Goal: Transaction & Acquisition: Purchase product/service

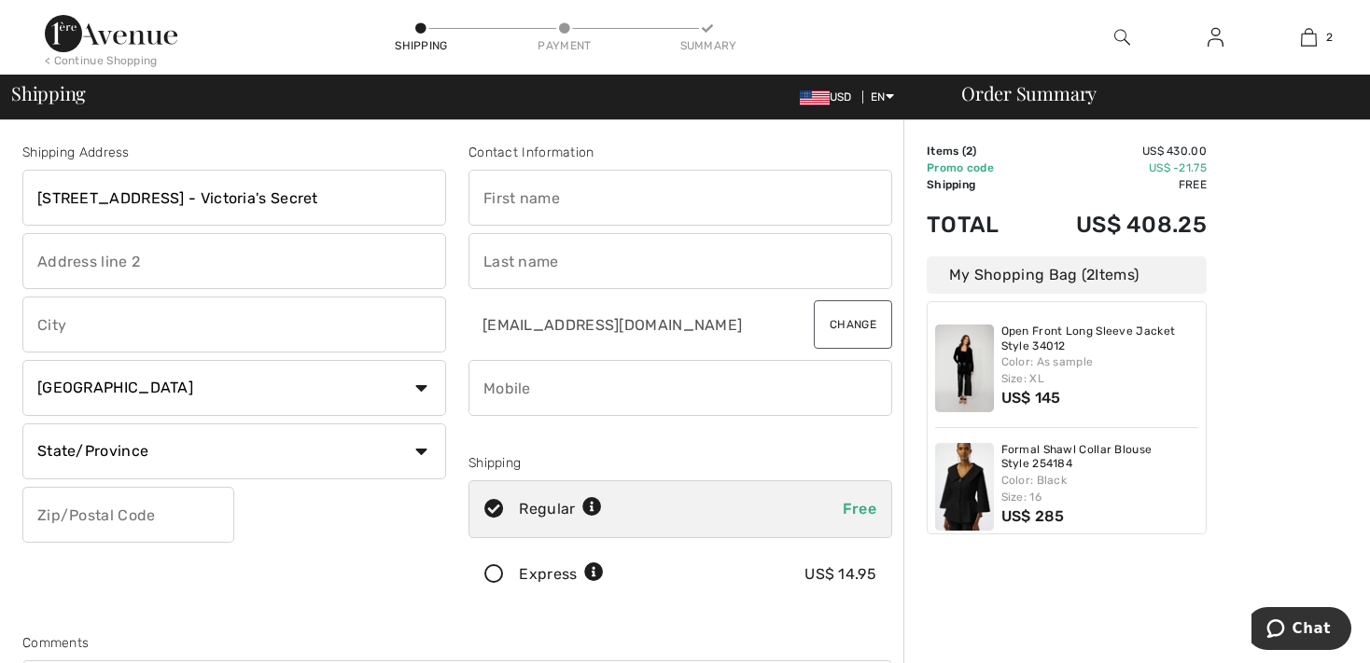
click at [511, 210] on input "text" at bounding box center [680, 198] width 424 height 56
type input "Trish"
type input "Kelly-Kerr"
click at [22, 360] on select "Country Canada United States Afghanistan Aland Islands Albania Algeria American…" at bounding box center [234, 388] width 424 height 56
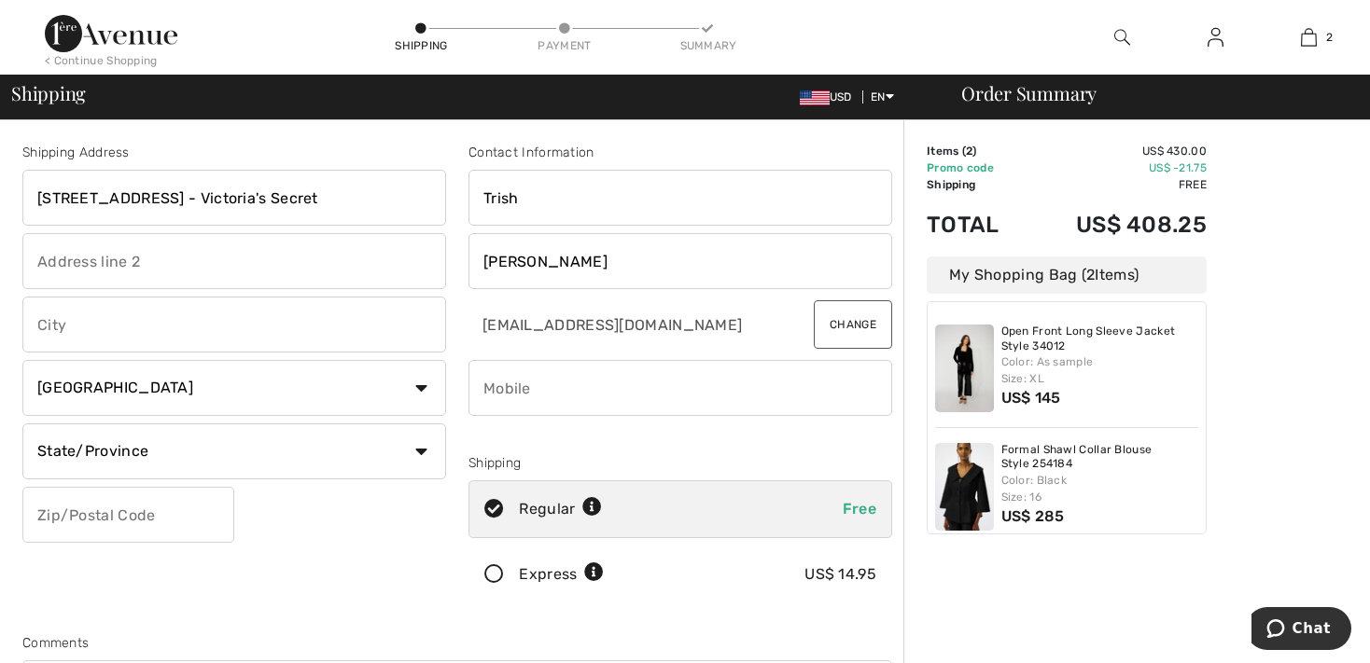
select select "US"
click option "United States" at bounding box center [0, 0] width 0 height 0
click at [514, 382] on input "phone" at bounding box center [680, 388] width 424 height 56
type input "3472877252"
click at [132, 320] on input "text" at bounding box center [234, 325] width 424 height 56
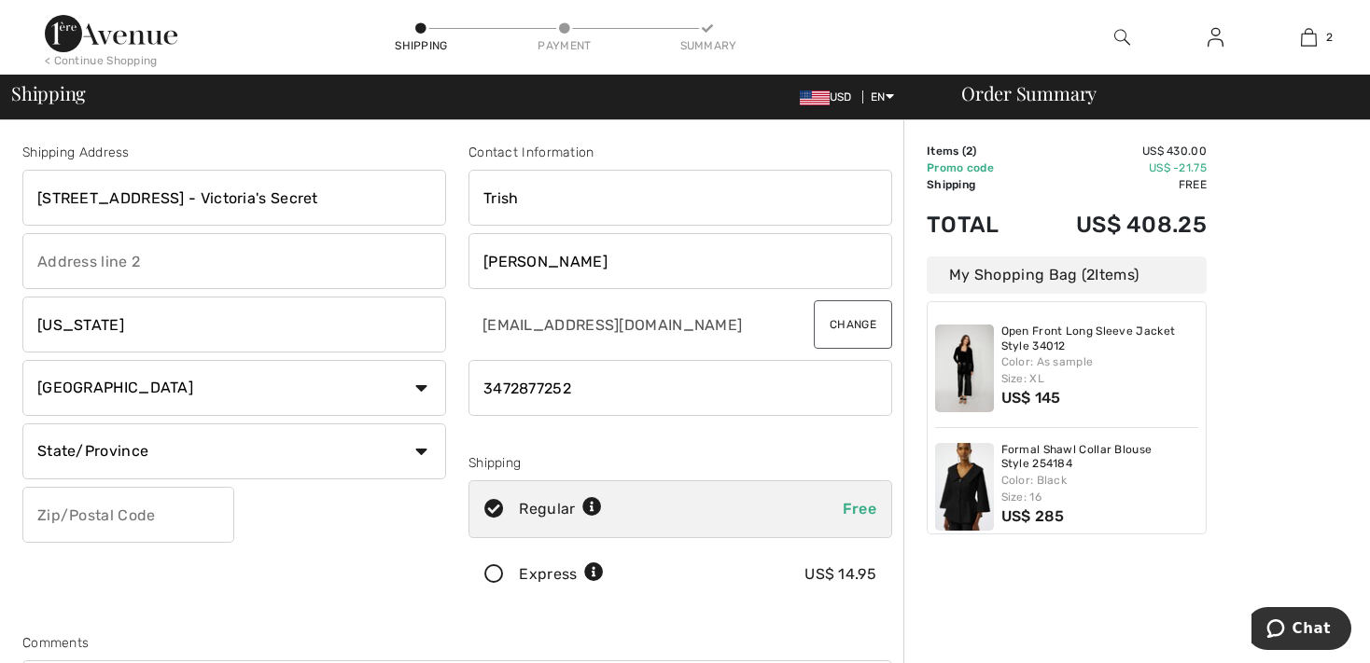
type input "New York"
click at [64, 524] on input "text" at bounding box center [128, 515] width 212 height 56
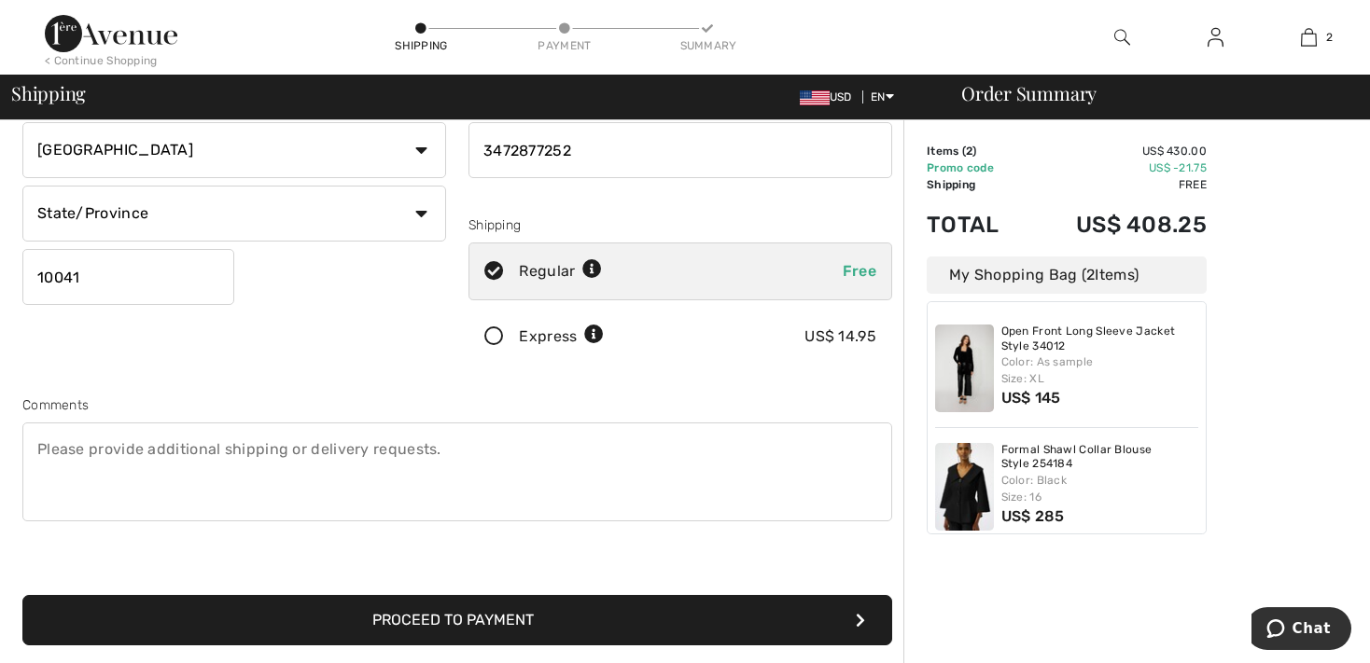
scroll to position [247, 0]
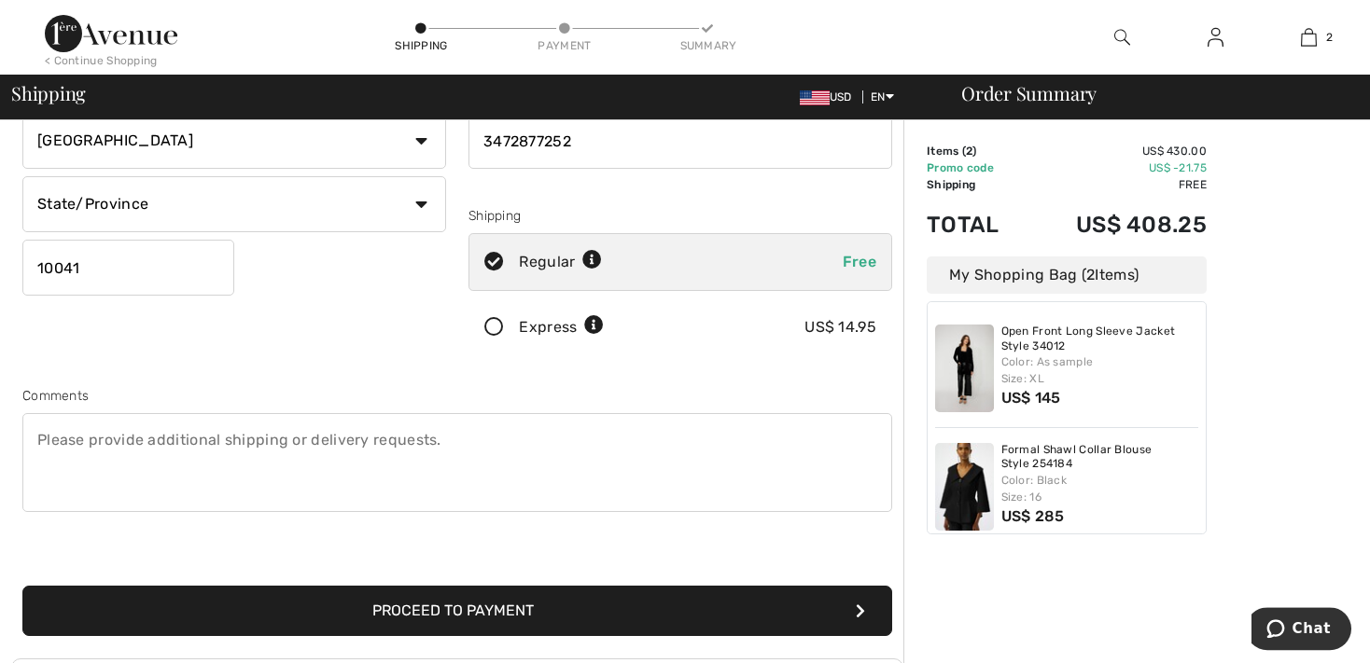
type input "10041"
click at [78, 479] on textarea at bounding box center [457, 462] width 870 height 99
type textarea "Please include Victoria's Secret on the address - thank you!"
click at [233, 601] on button "Proceed to Payment" at bounding box center [457, 611] width 870 height 50
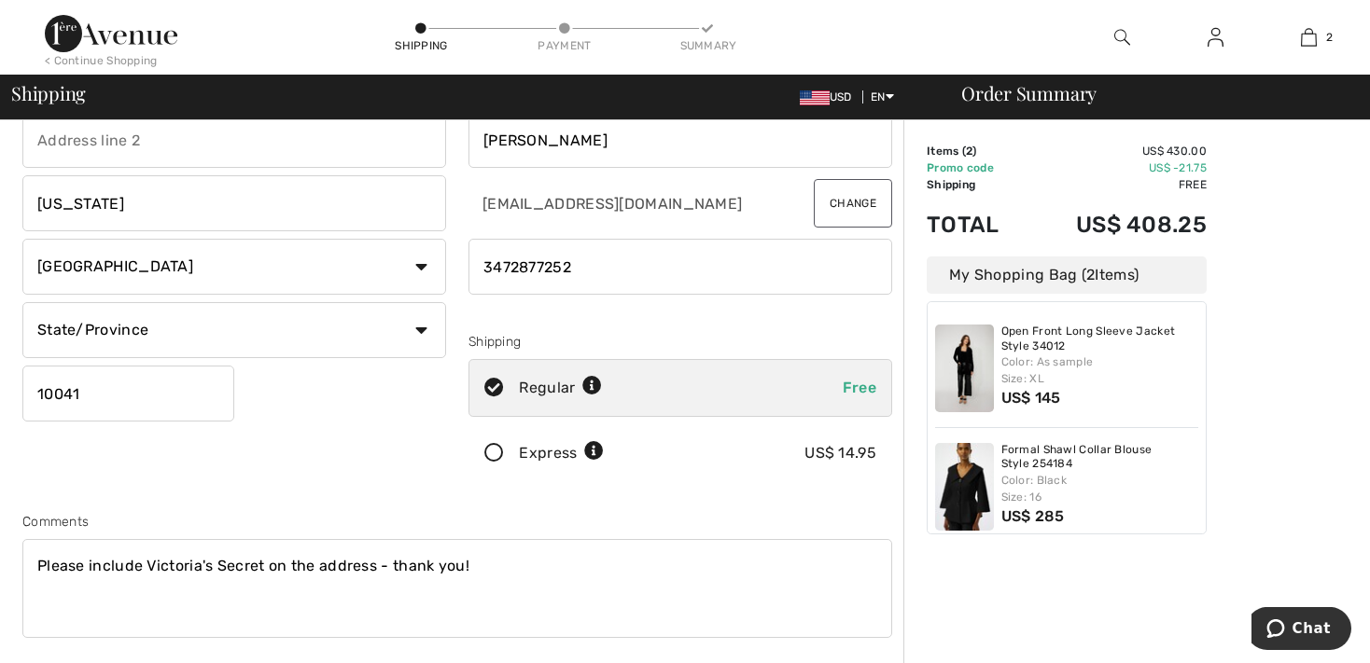
scroll to position [110, 0]
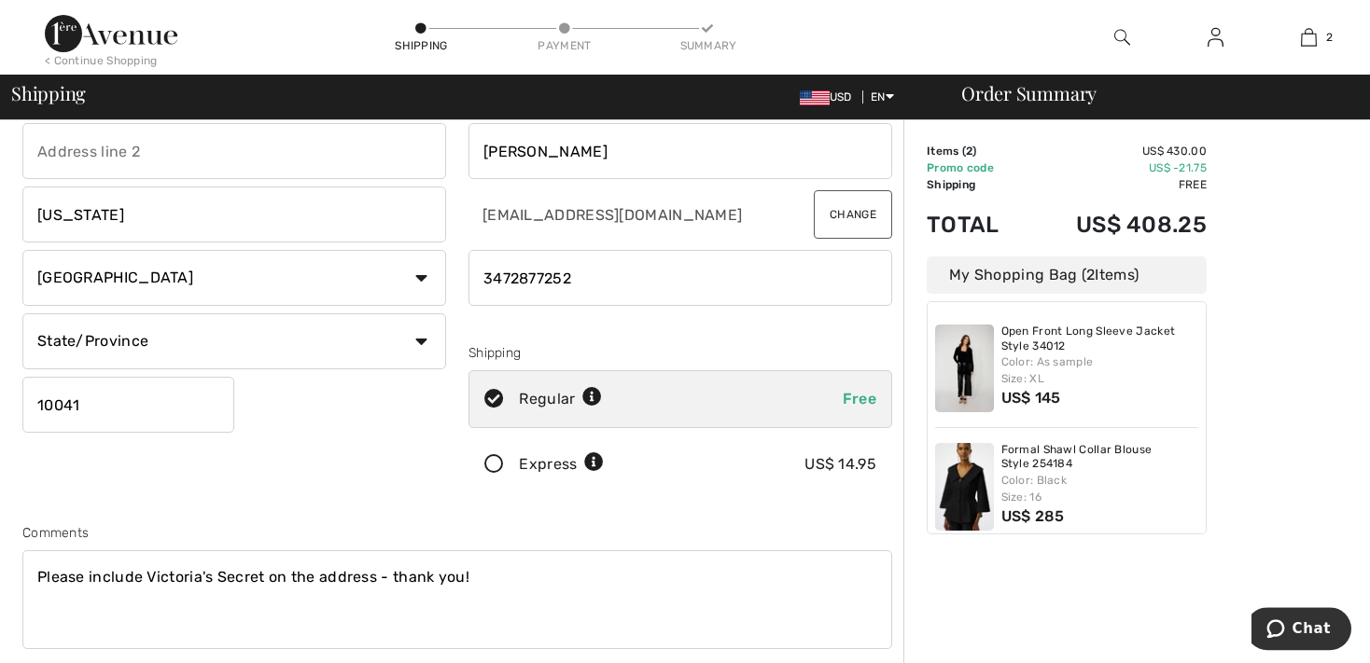
click at [22, 314] on select "State/Province Alabama Alaska American Samoa Arizona Arkansas California Colora…" at bounding box center [234, 342] width 424 height 56
select select "NY"
click option "New York" at bounding box center [0, 0] width 0 height 0
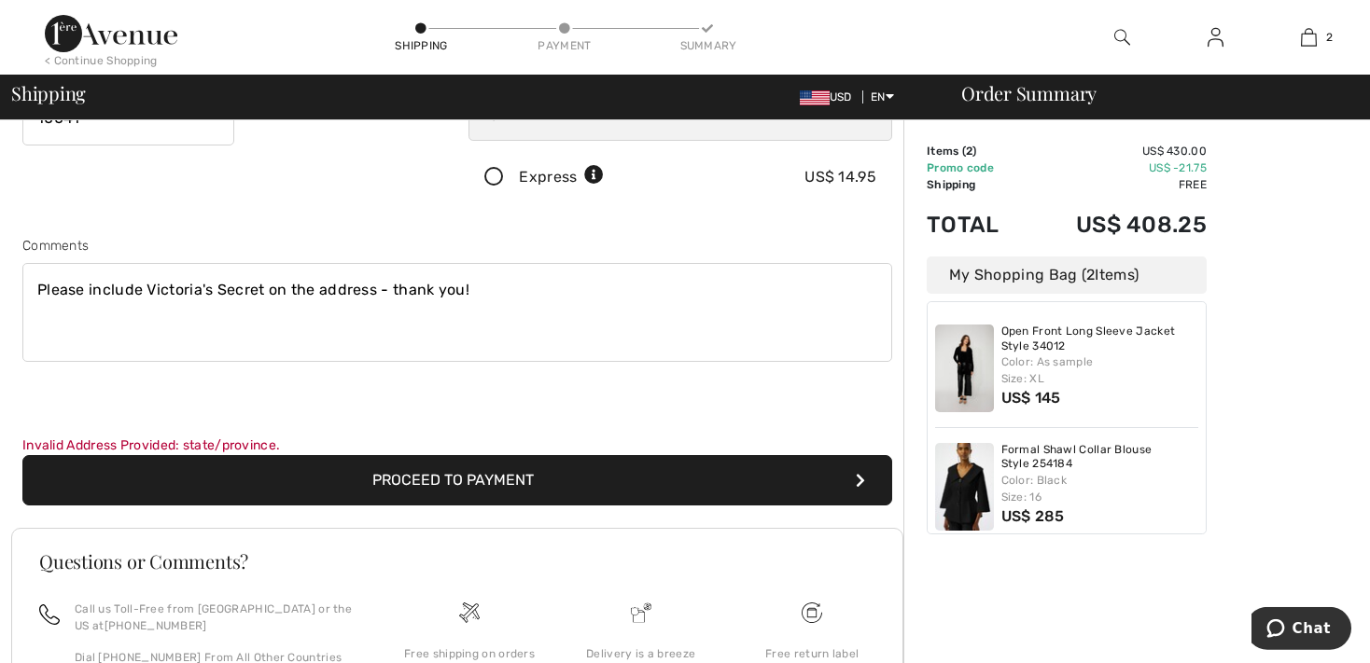
scroll to position [399, 0]
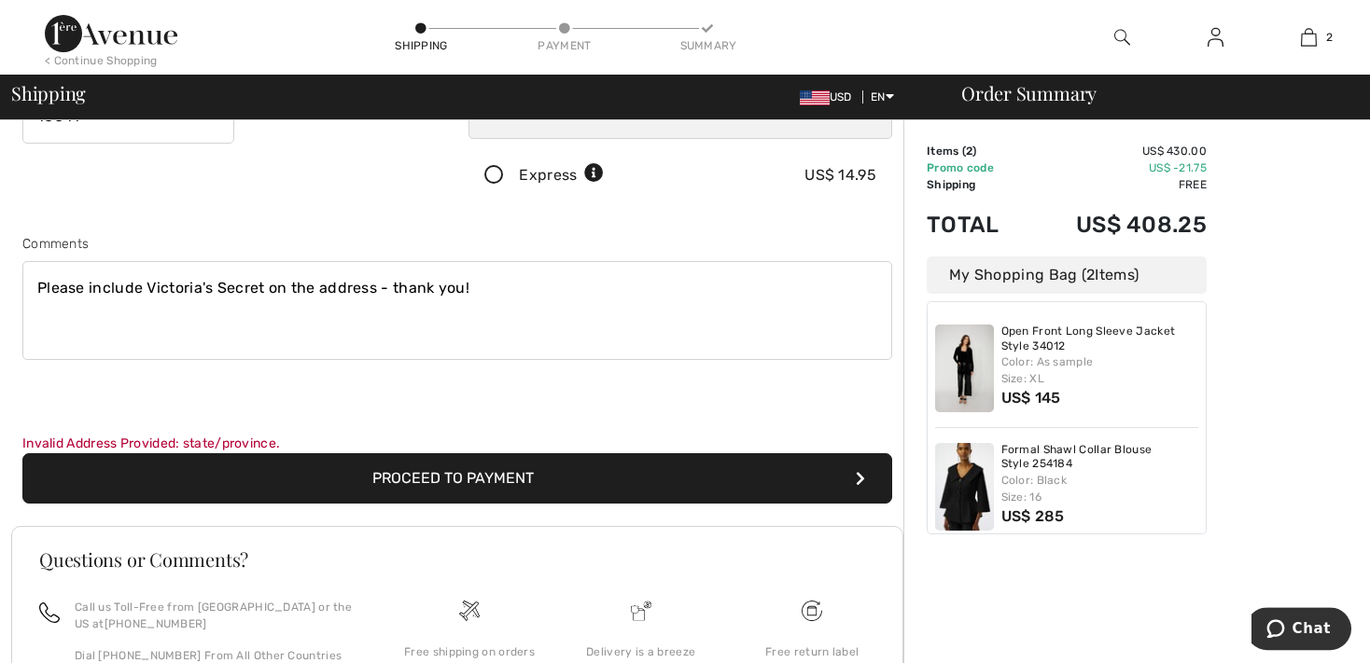
click at [411, 474] on button "Proceed to Payment" at bounding box center [457, 478] width 870 height 50
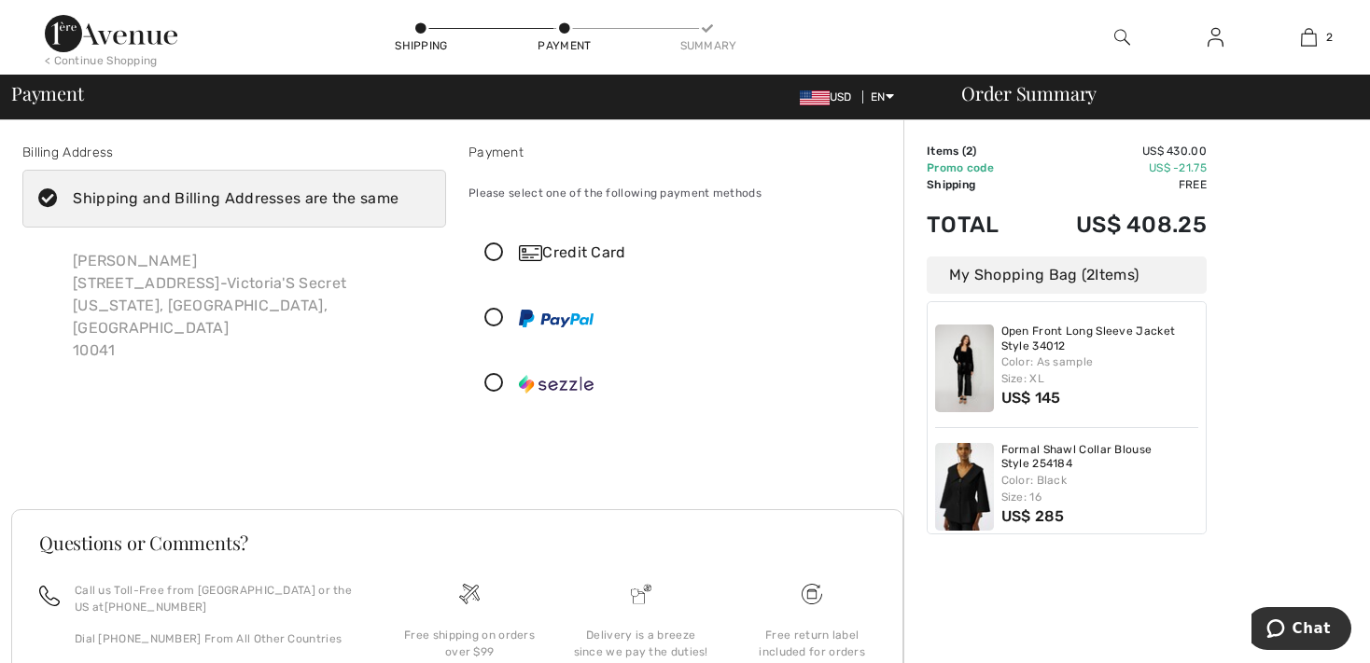
click at [499, 382] on icon at bounding box center [493, 384] width 49 height 20
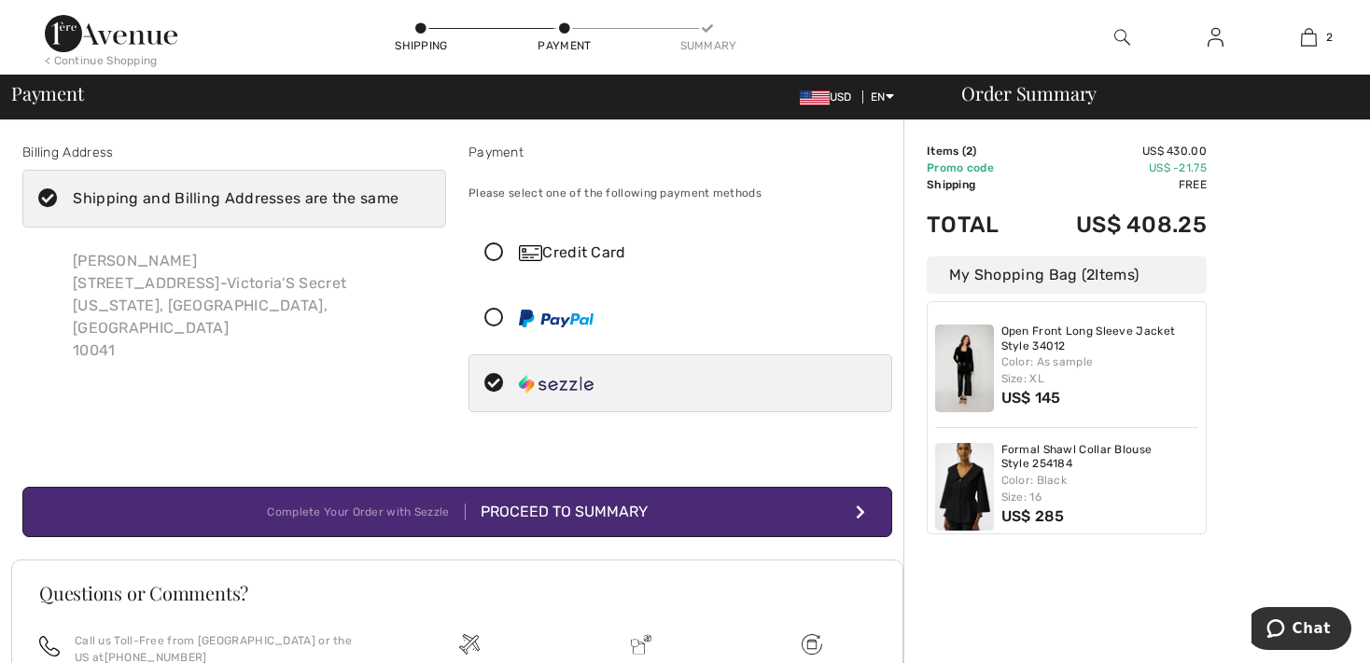
click at [522, 509] on div "Proceed to Summary" at bounding box center [557, 512] width 182 height 22
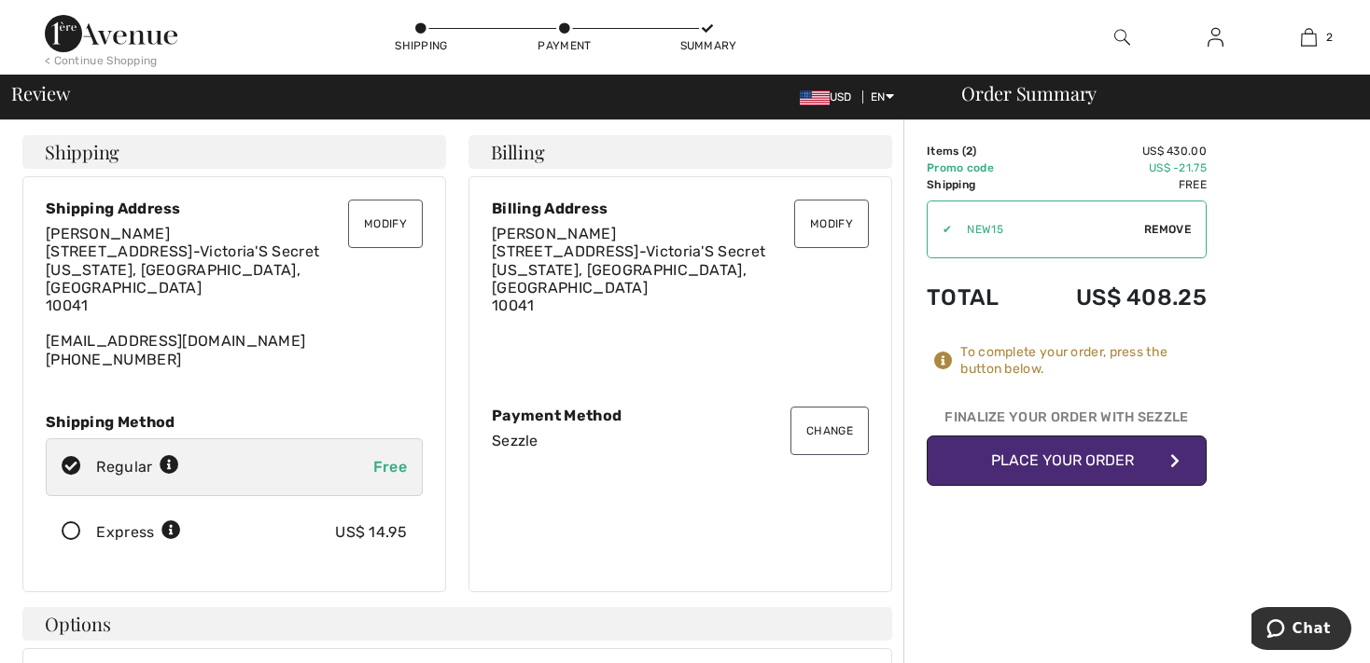
click at [1175, 476] on button "Place Your Order" at bounding box center [1067, 461] width 280 height 50
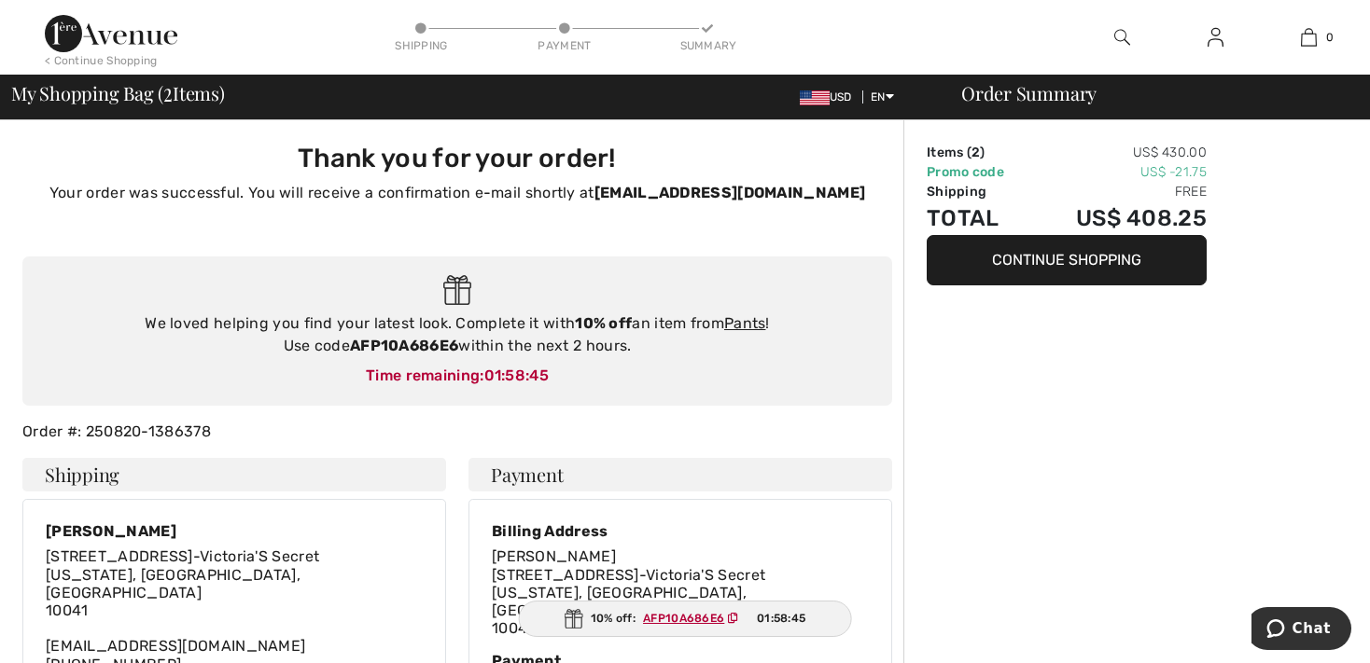
type input "[PERSON_NAME]"
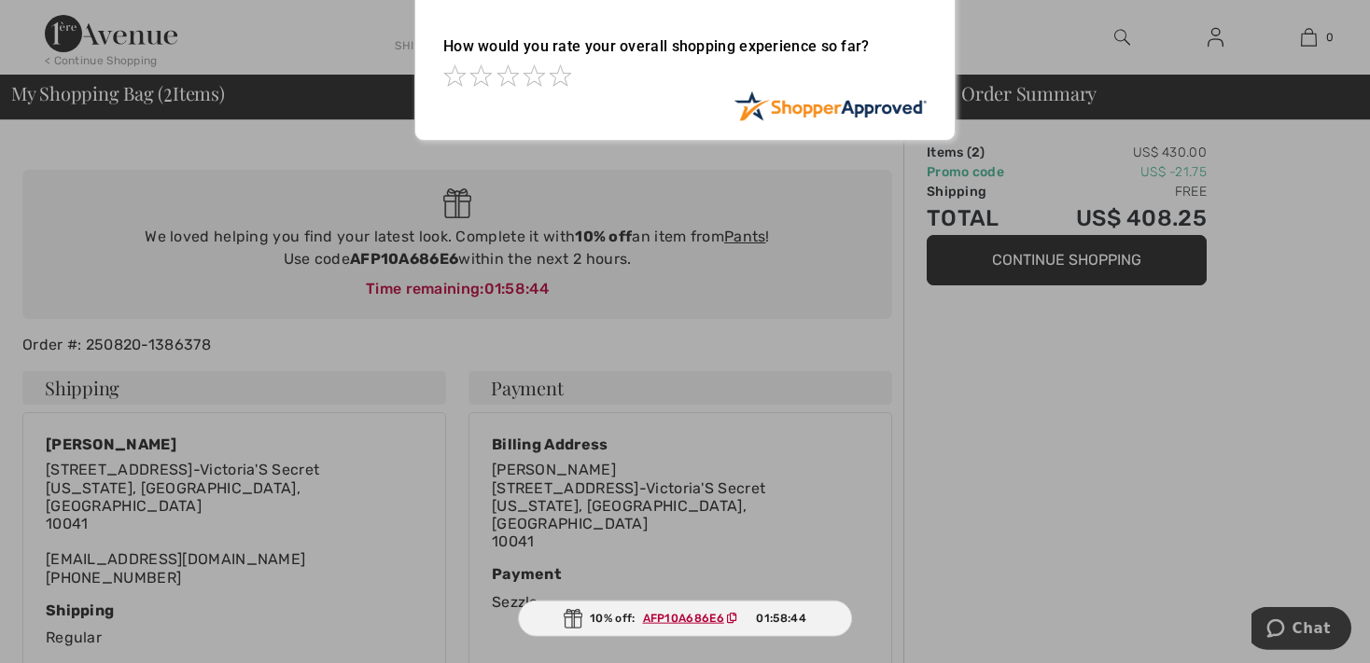
scroll to position [82, 0]
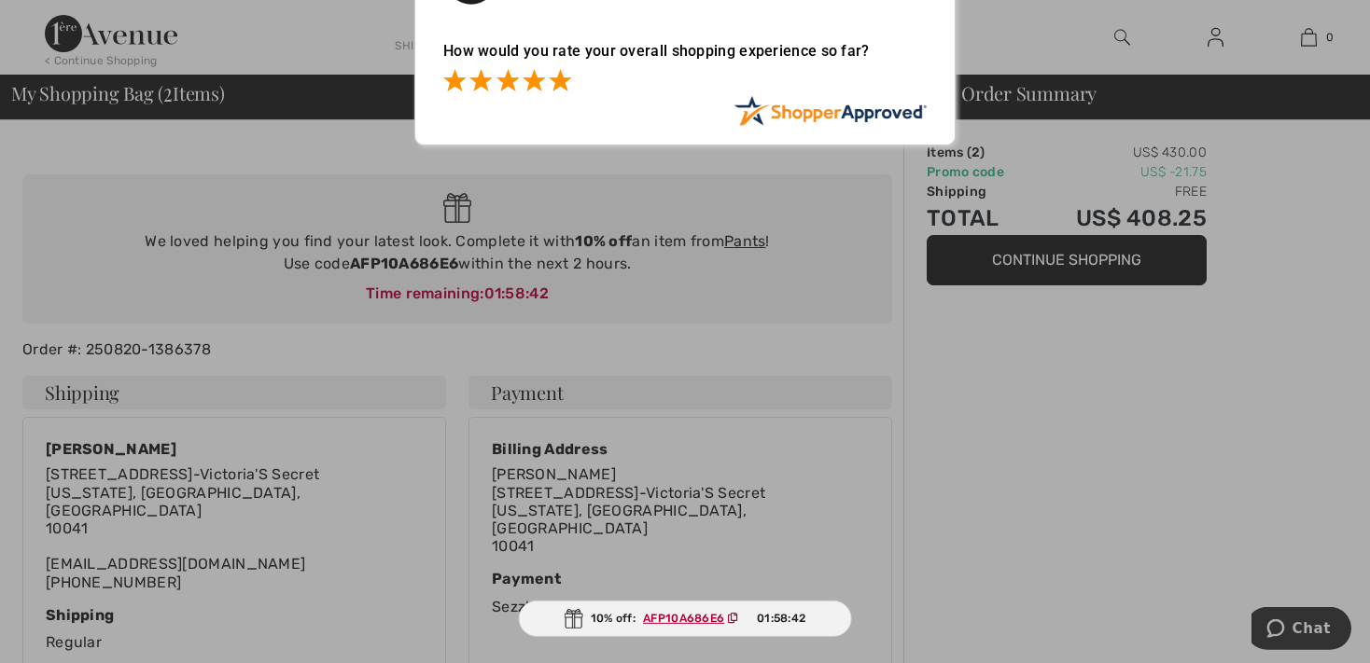
click at [562, 82] on span at bounding box center [560, 80] width 22 height 22
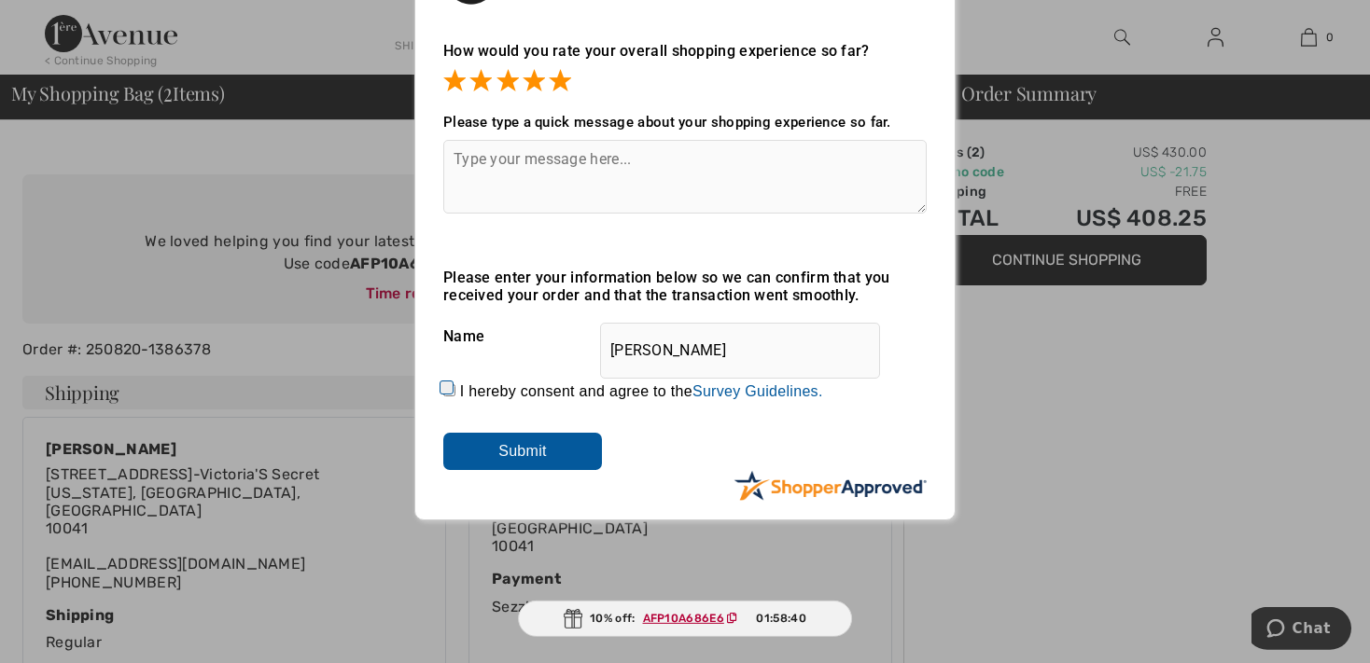
click at [451, 397] on input "I hereby consent and agree to the By submitting a review, you grant permission …" at bounding box center [449, 390] width 12 height 12
checkbox input "true"
click at [476, 464] on input "Submit" at bounding box center [522, 451] width 159 height 37
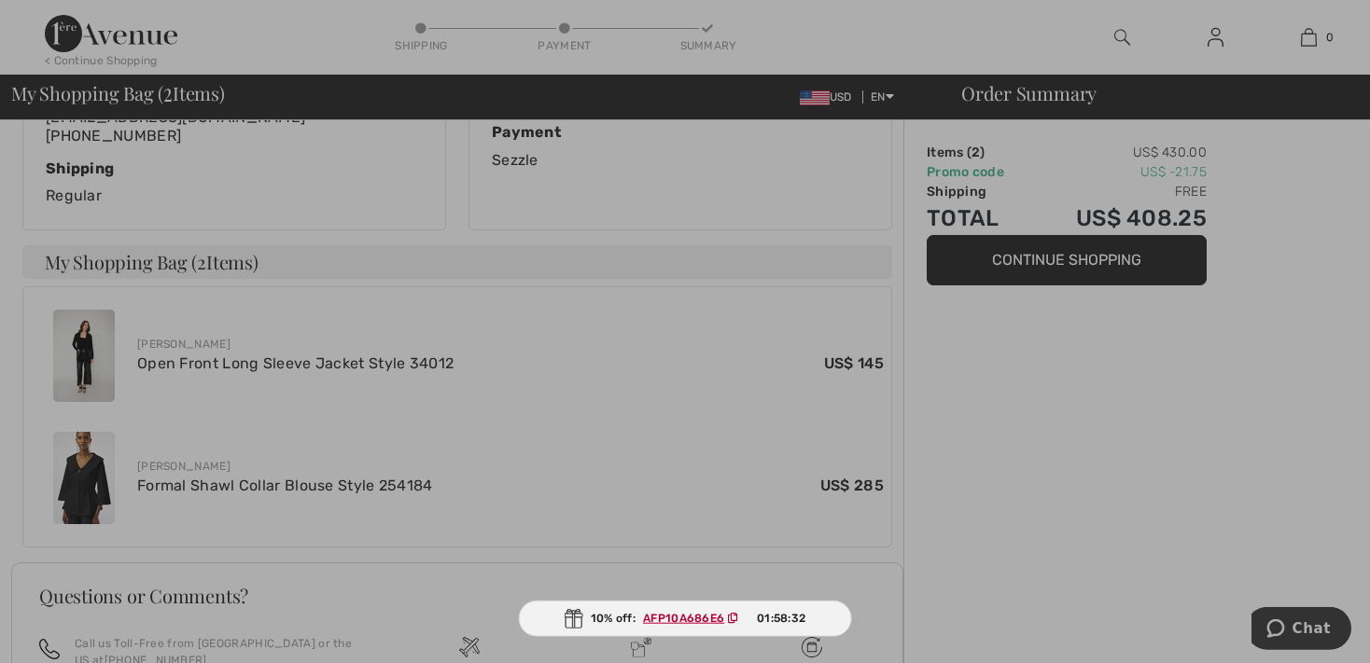
scroll to position [530, 0]
drag, startPoint x: 730, startPoint y: 616, endPoint x: 704, endPoint y: 628, distance: 28.0
click at [703, 625] on span "AFP10A686E6" at bounding box center [694, 618] width 118 height 17
click at [700, 620] on ins "AFP10A686E6" at bounding box center [683, 618] width 81 height 13
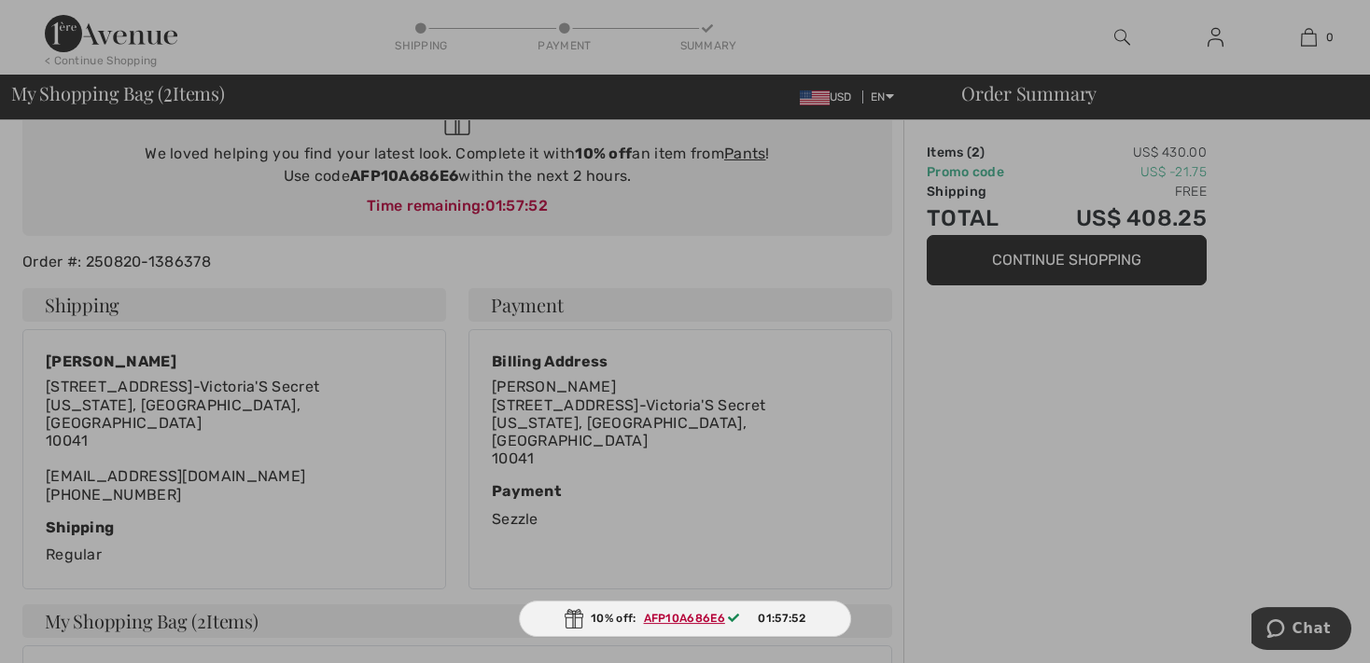
scroll to position [0, 0]
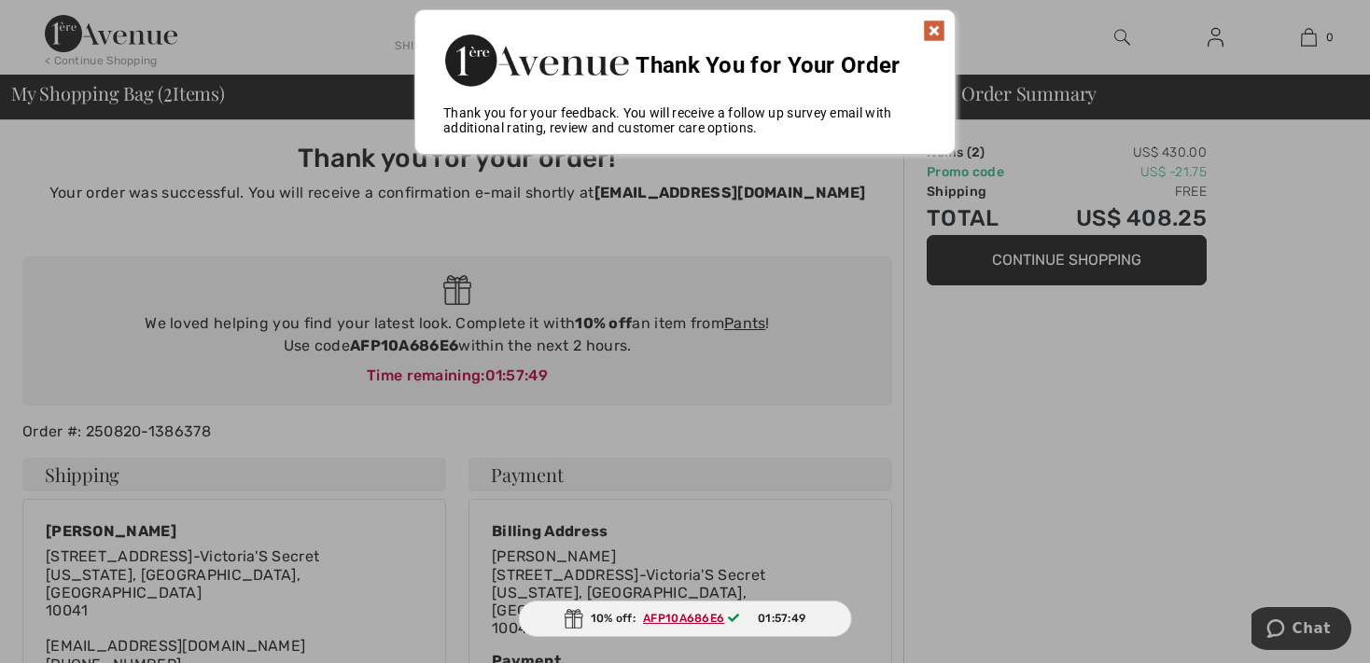
click at [931, 24] on img at bounding box center [934, 31] width 22 height 22
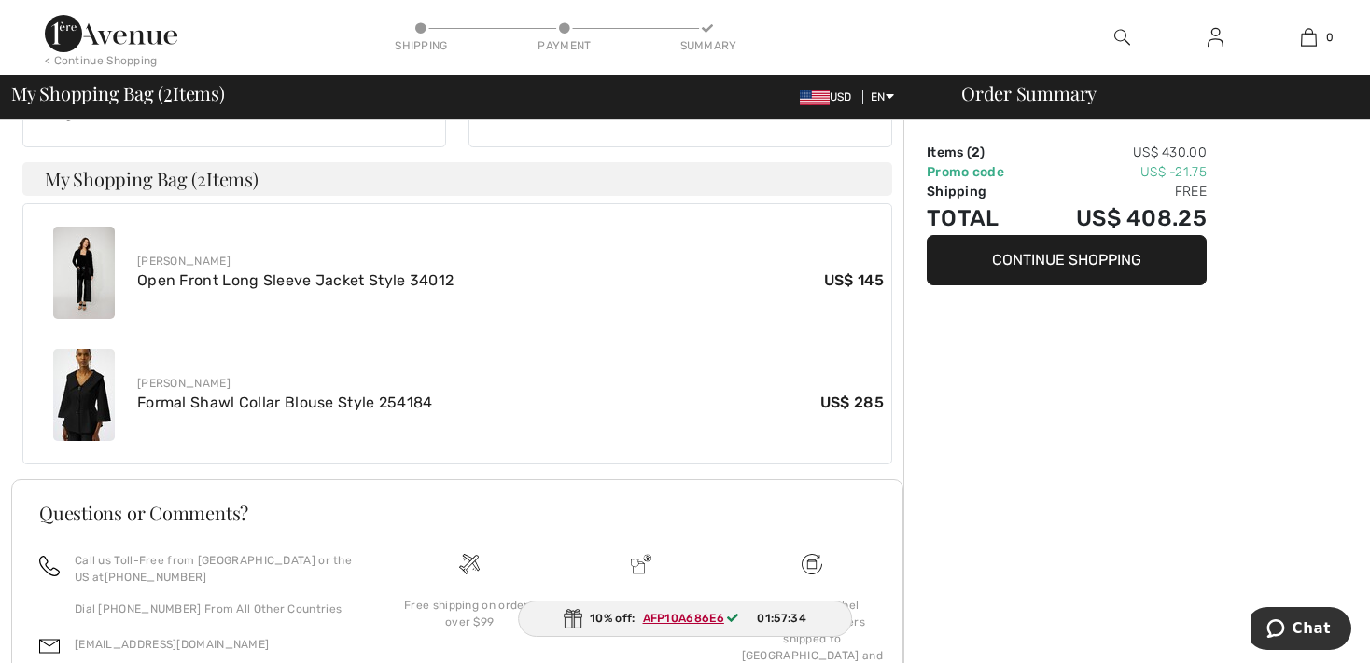
scroll to position [718, 0]
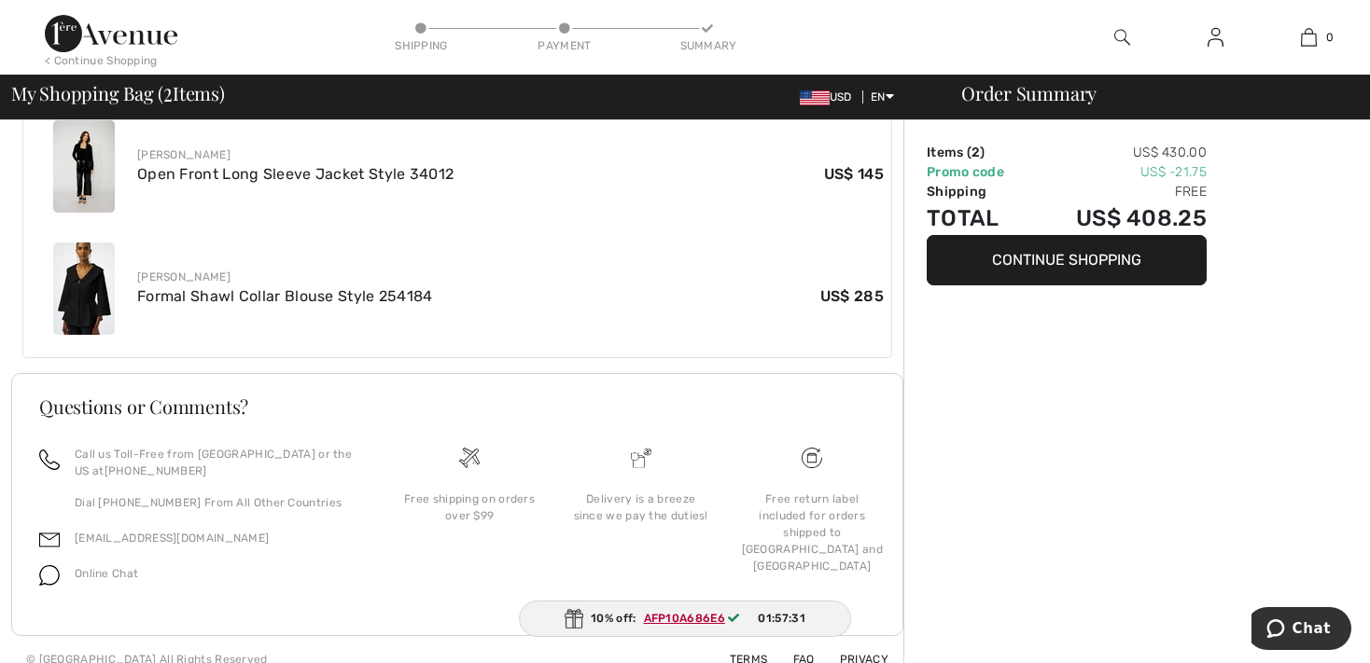
click at [1113, 269] on button "Continue Shopping" at bounding box center [1067, 260] width 280 height 50
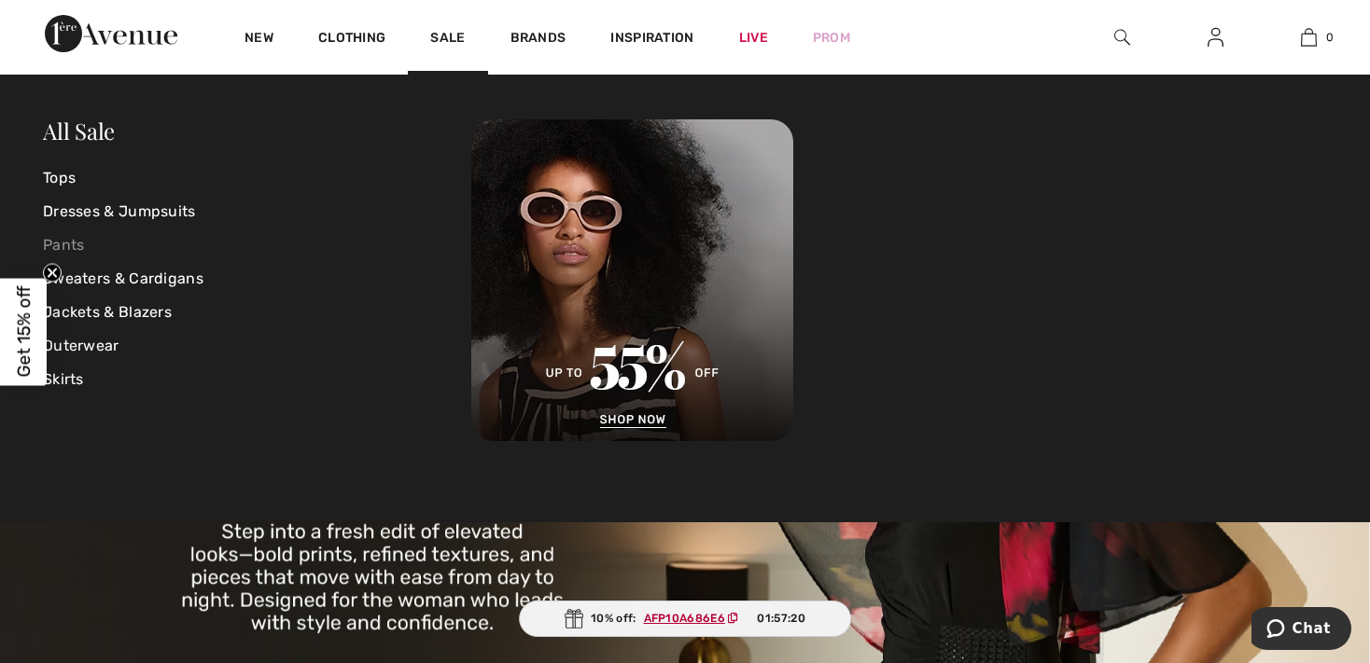
click at [77, 249] on link "Pants" at bounding box center [257, 246] width 428 height 34
click at [76, 245] on link "Pants" at bounding box center [257, 246] width 428 height 34
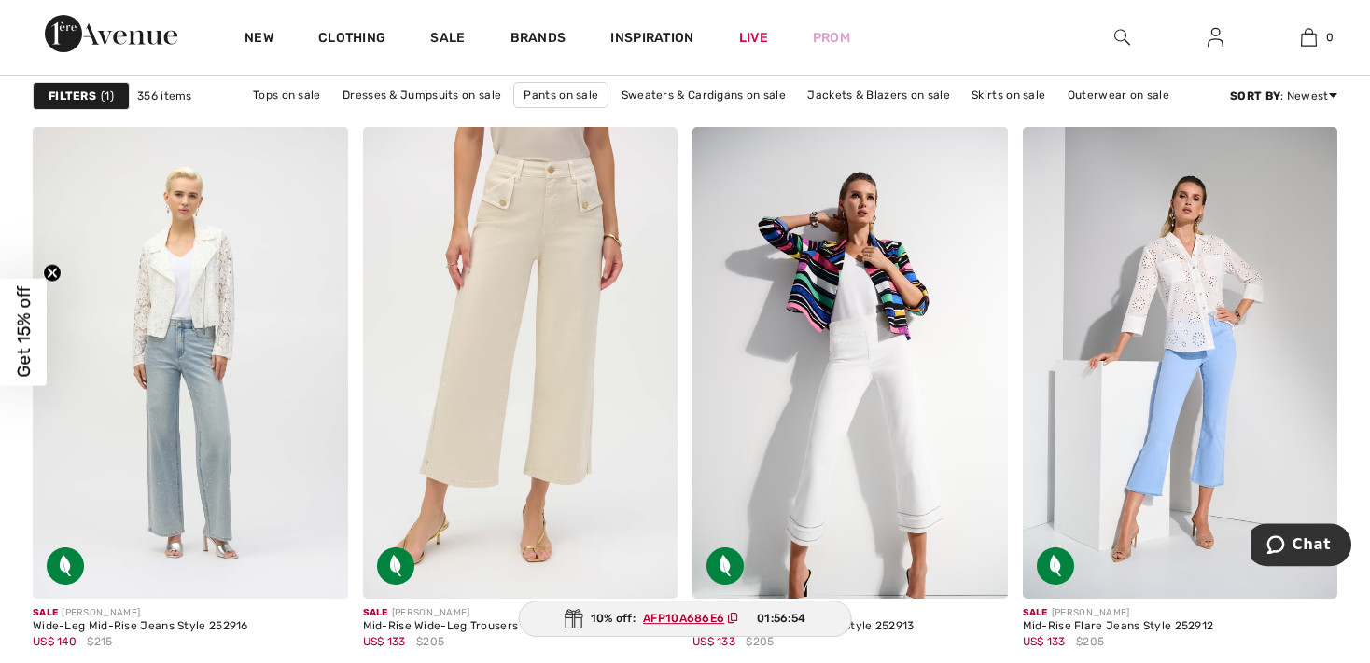
scroll to position [6324, 0]
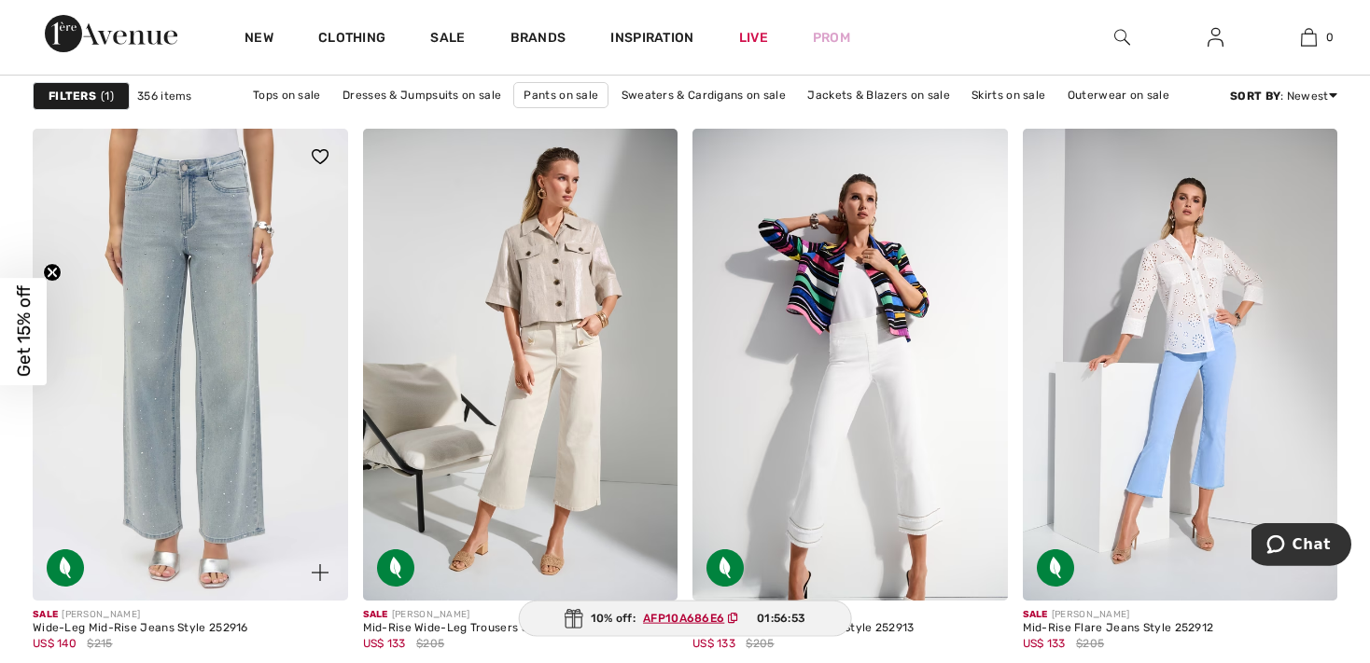
click at [196, 471] on img at bounding box center [190, 365] width 315 height 472
